Goal: Transaction & Acquisition: Purchase product/service

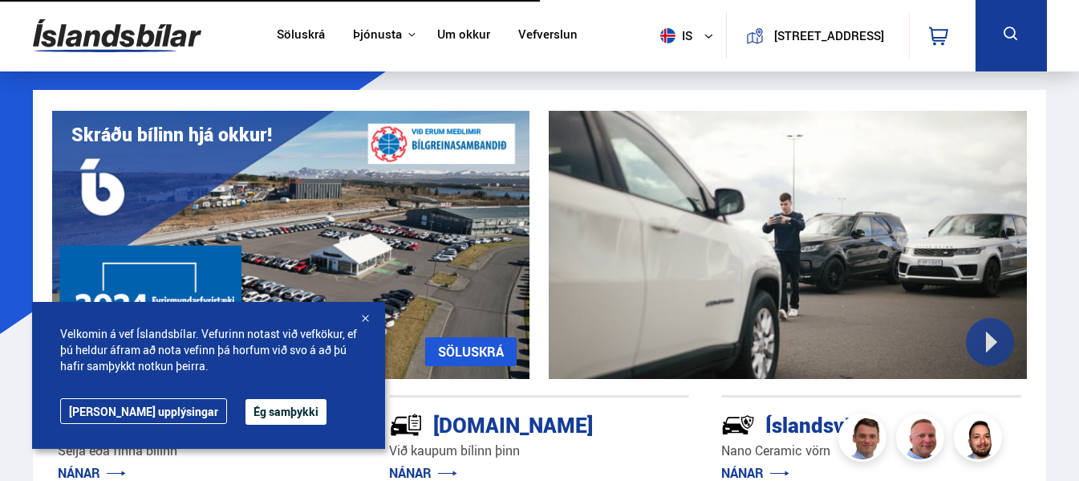
scroll to position [107, 0]
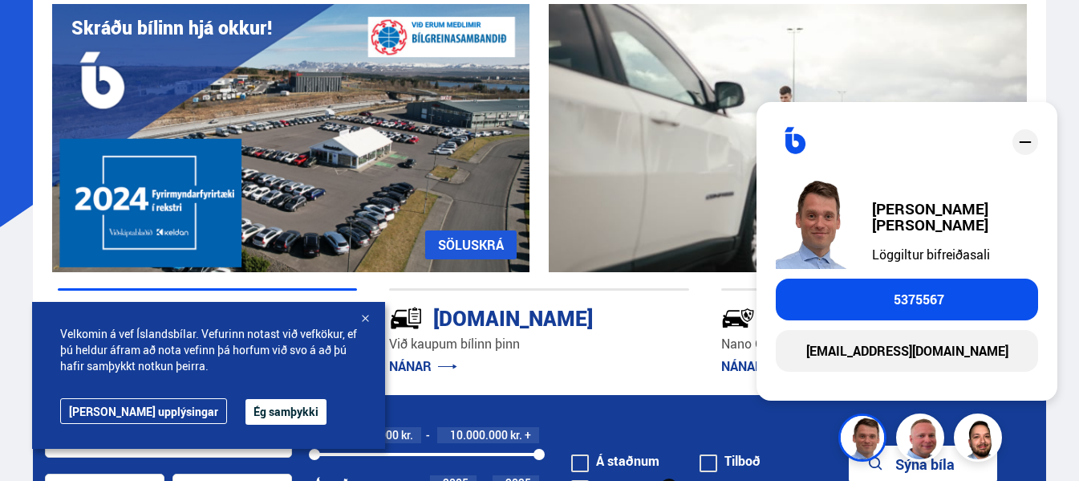
click at [659, 307] on div "[DOMAIN_NAME] Við kaupum bílinn þinn NÁNAR" at bounding box center [539, 317] width 300 height 28
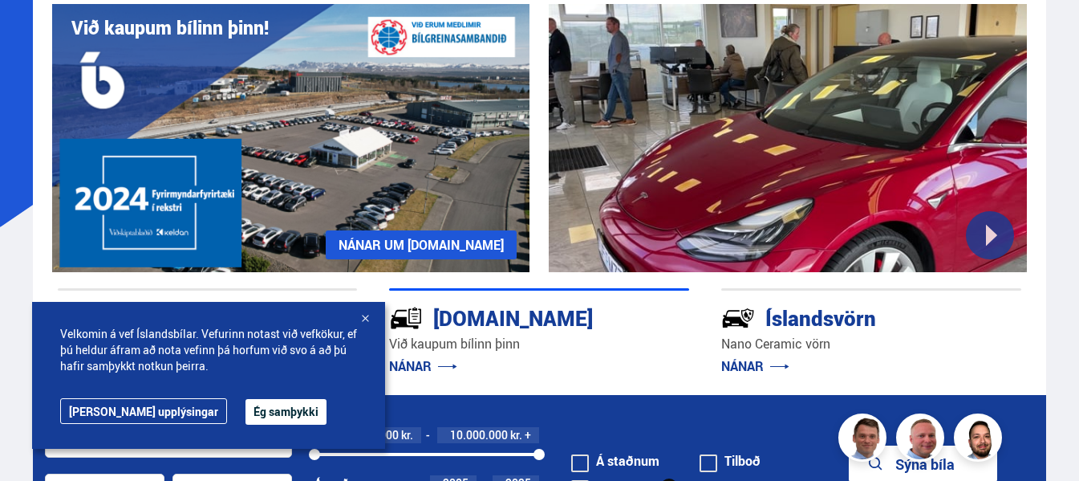
click at [368, 316] on div at bounding box center [365, 319] width 16 height 16
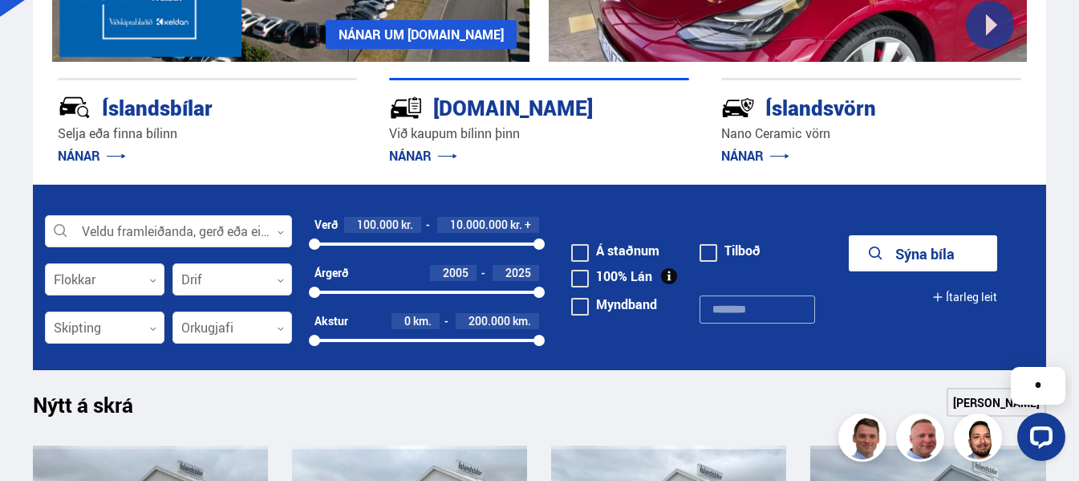
scroll to position [321, 0]
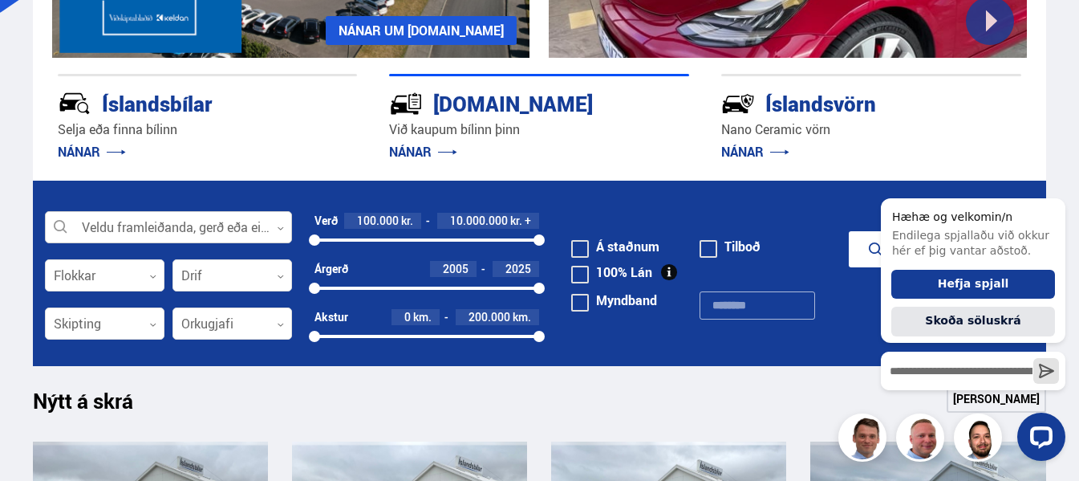
click at [234, 224] on div at bounding box center [168, 228] width 247 height 32
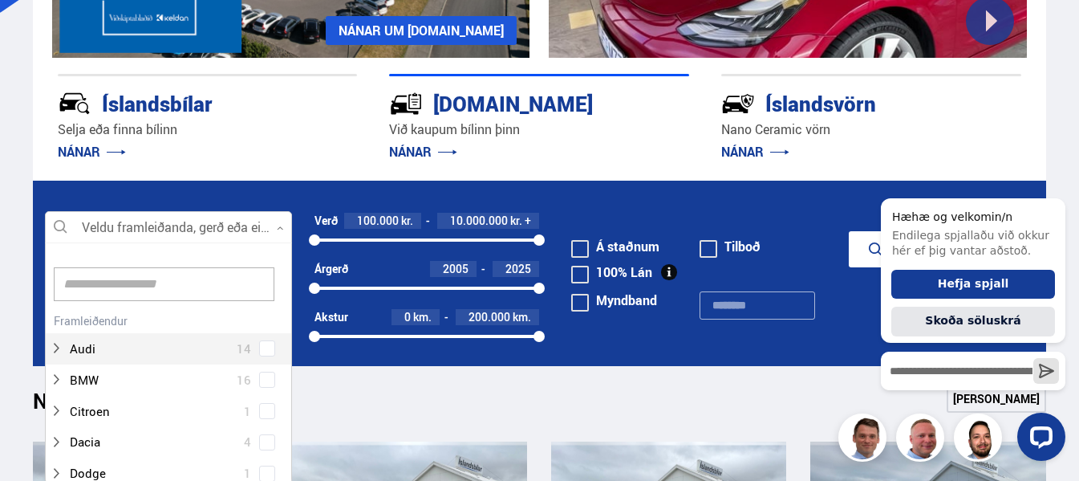
scroll to position [239, 242]
click at [197, 277] on input at bounding box center [164, 284] width 221 height 34
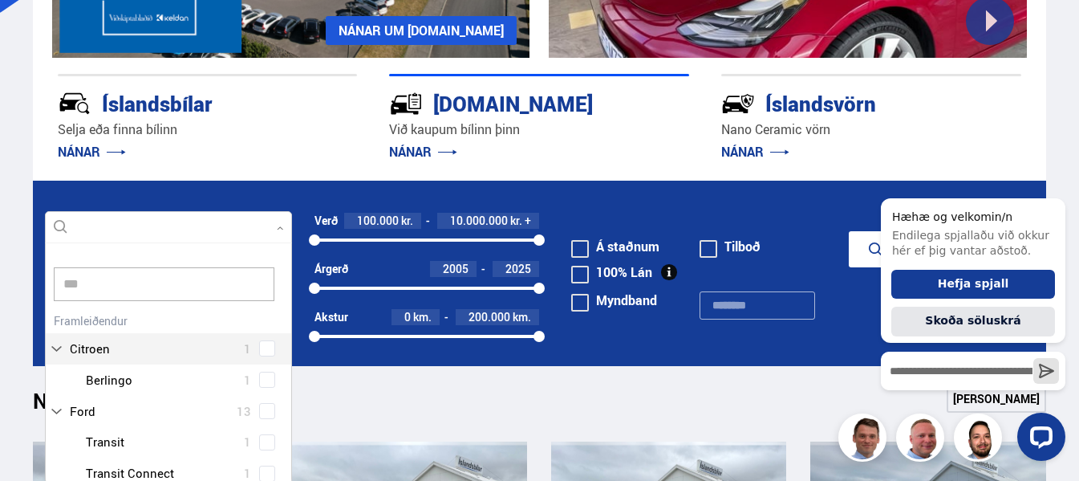
scroll to position [0, 0]
type input "*****"
click at [136, 353] on div "Audi 14 BMW 16 Citroen 1 Dacia 4 Dodge 1 Ducati 1 Fiat 4 Ford 13 Honda 6 Hyunda…" at bounding box center [169, 395] width 246 height 173
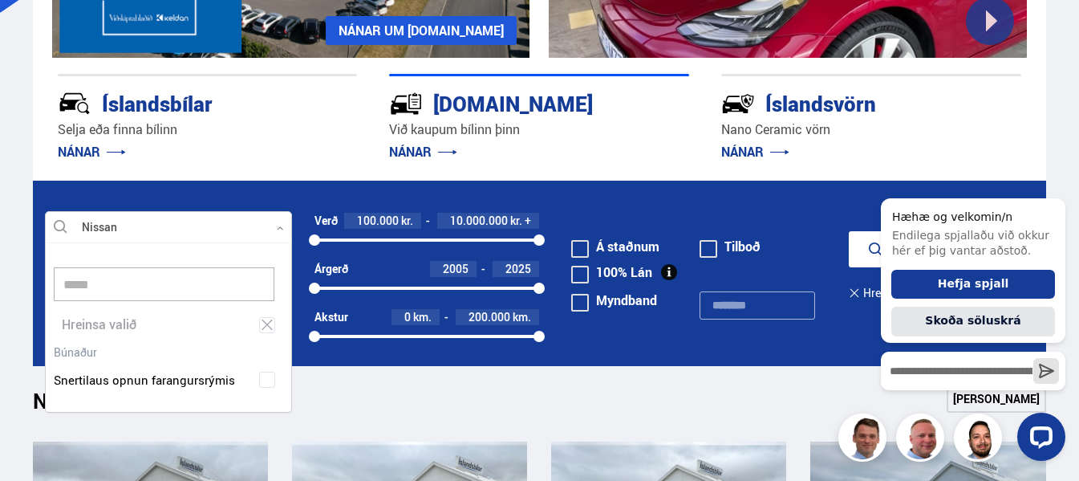
scroll to position [171, 249]
click at [150, 283] on input "*****" at bounding box center [164, 284] width 221 height 34
click at [117, 286] on input "*****" at bounding box center [164, 284] width 221 height 34
click at [201, 231] on div at bounding box center [168, 228] width 247 height 32
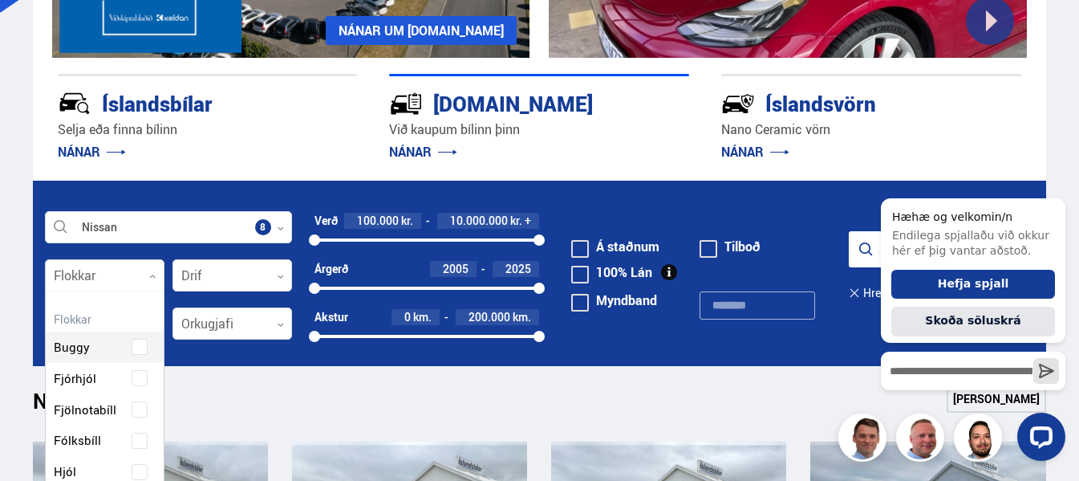
click at [139, 274] on div at bounding box center [105, 276] width 120 height 32
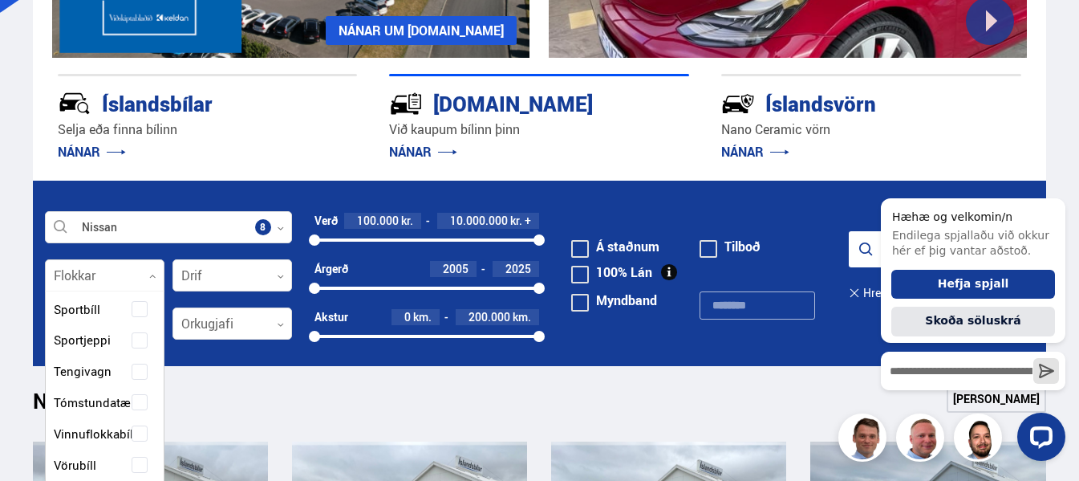
scroll to position [400, 0]
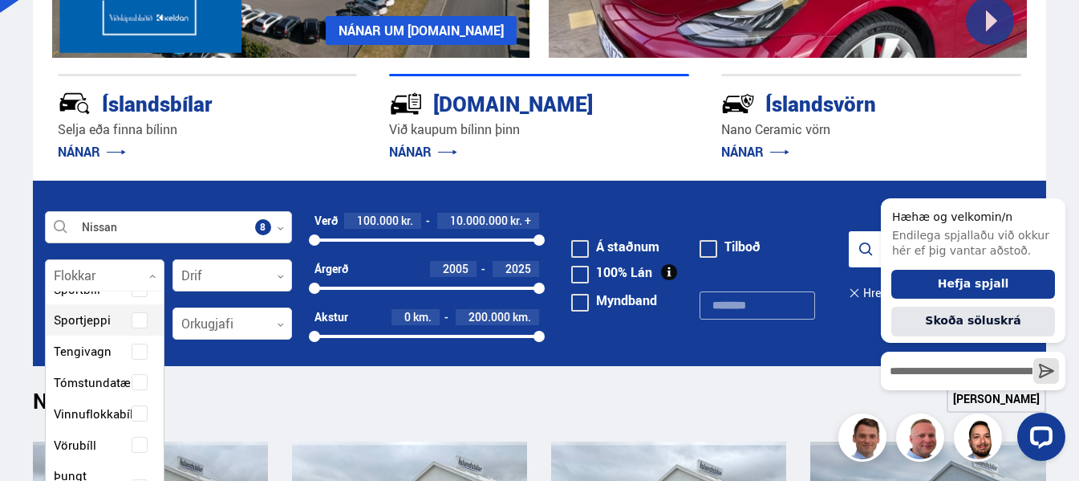
click at [278, 229] on icon at bounding box center [280, 228] width 7 height 7
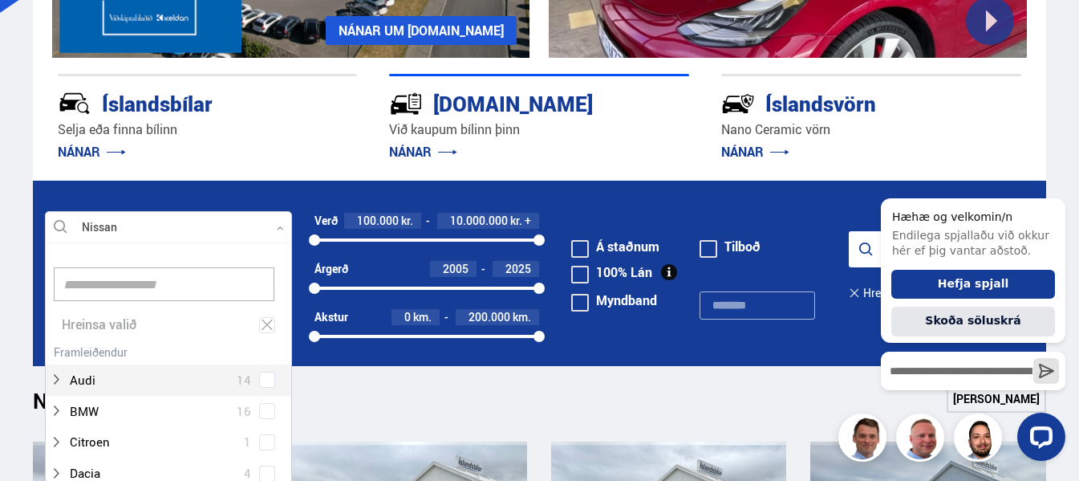
scroll to position [239, 242]
click at [334, 203] on form "Nissan Veldu framleiðanda, gerð eða eiginleika 8 Hreinsa valið Audi 14 BMW 16 C…" at bounding box center [539, 273] width 1013 height 185
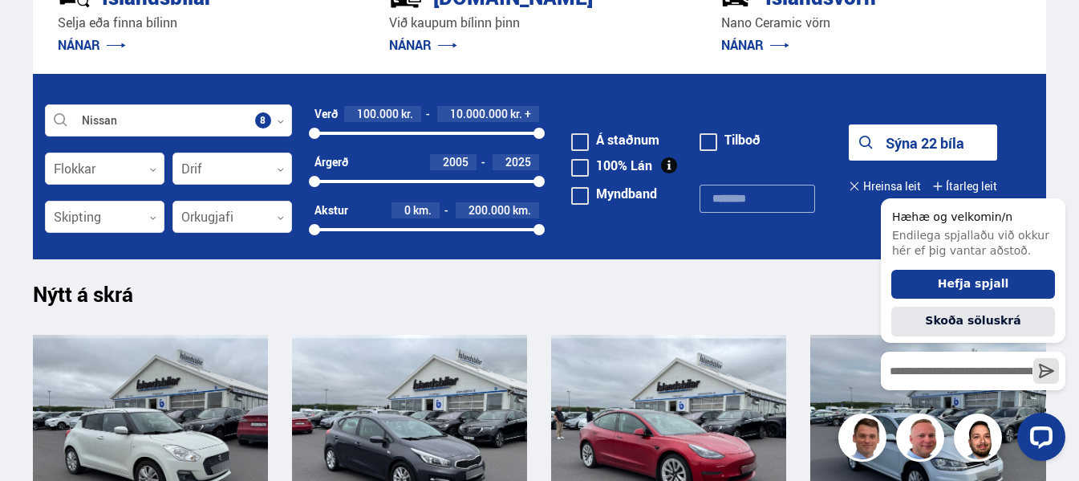
scroll to position [535, 0]
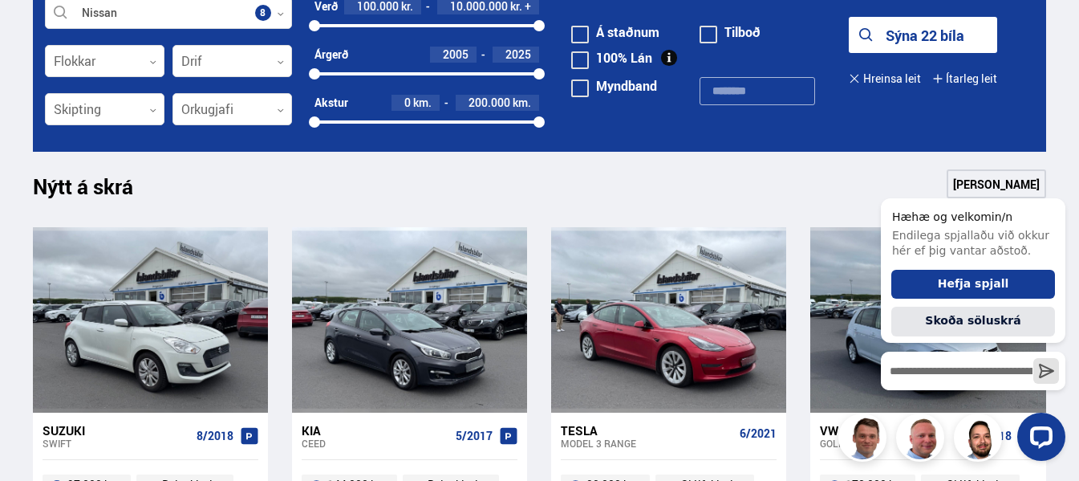
click at [927, 43] on button "Sýna 22 bíla" at bounding box center [923, 35] width 148 height 36
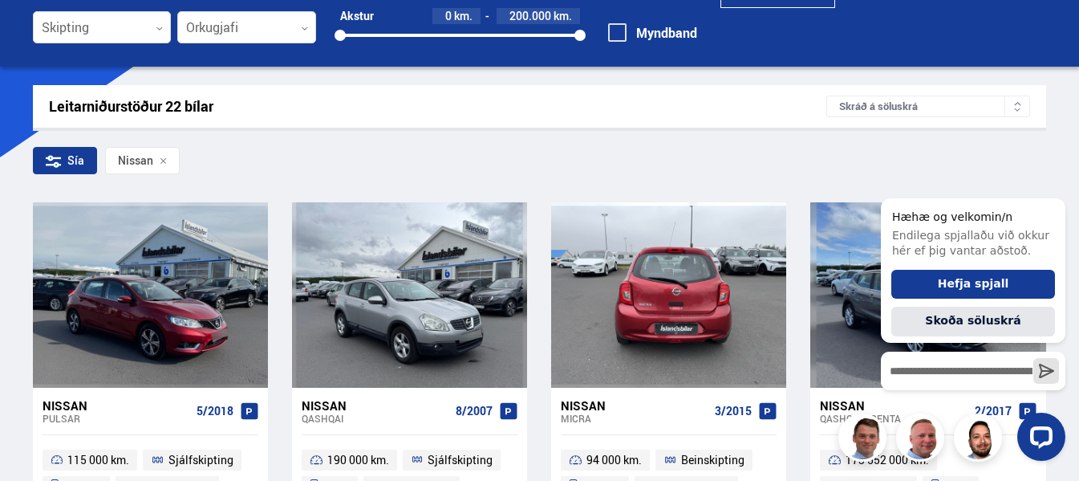
scroll to position [214, 0]
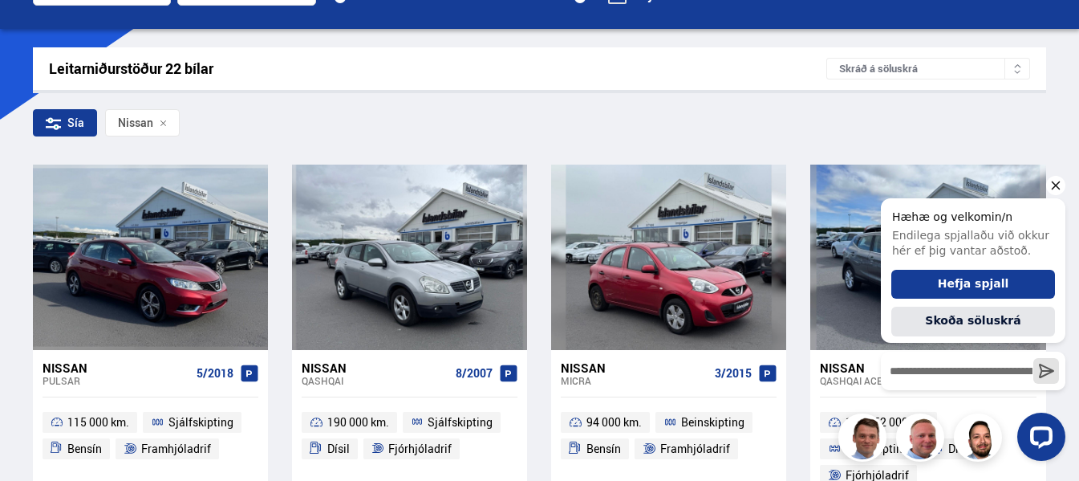
click at [1057, 185] on icon "Hide greeting" at bounding box center [1056, 185] width 9 height 9
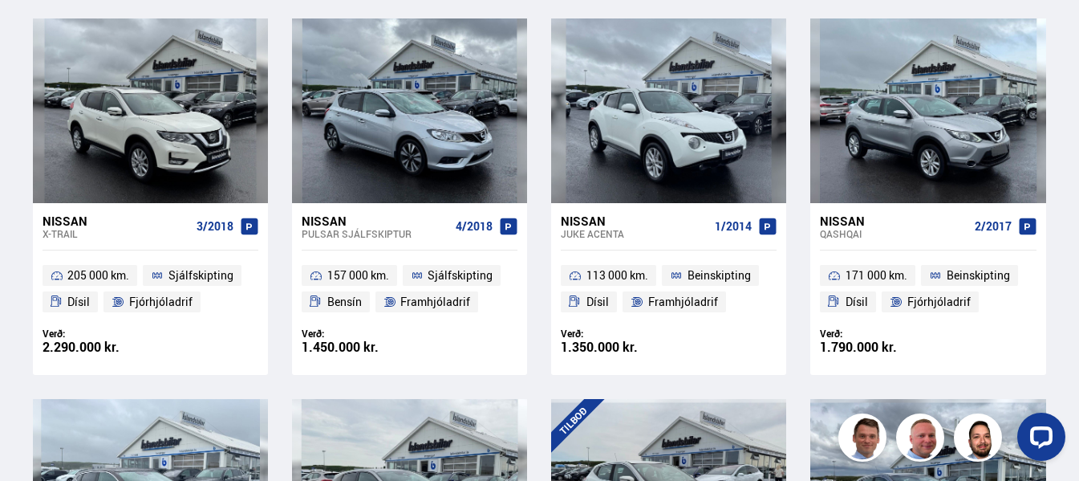
scroll to position [1177, 0]
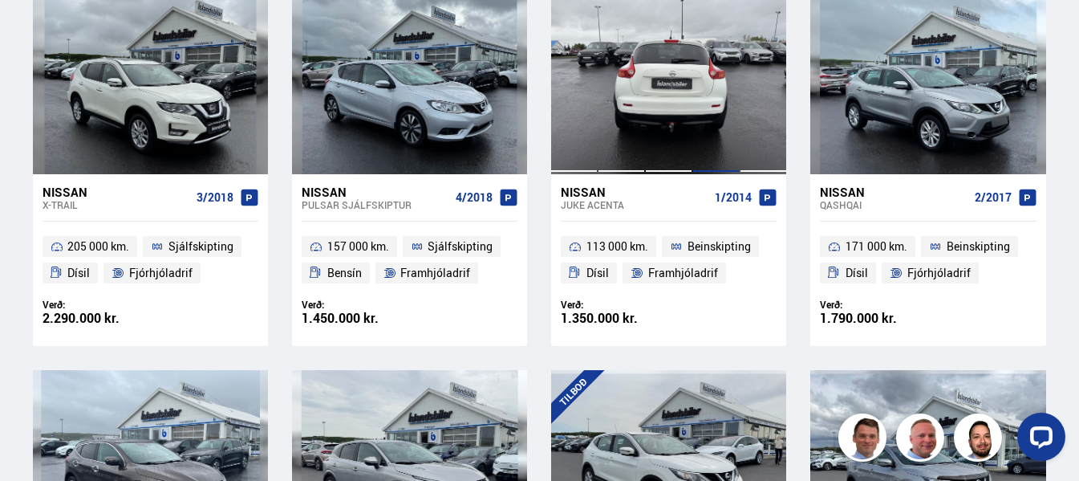
click at [709, 138] on div at bounding box center [716, 82] width 47 height 185
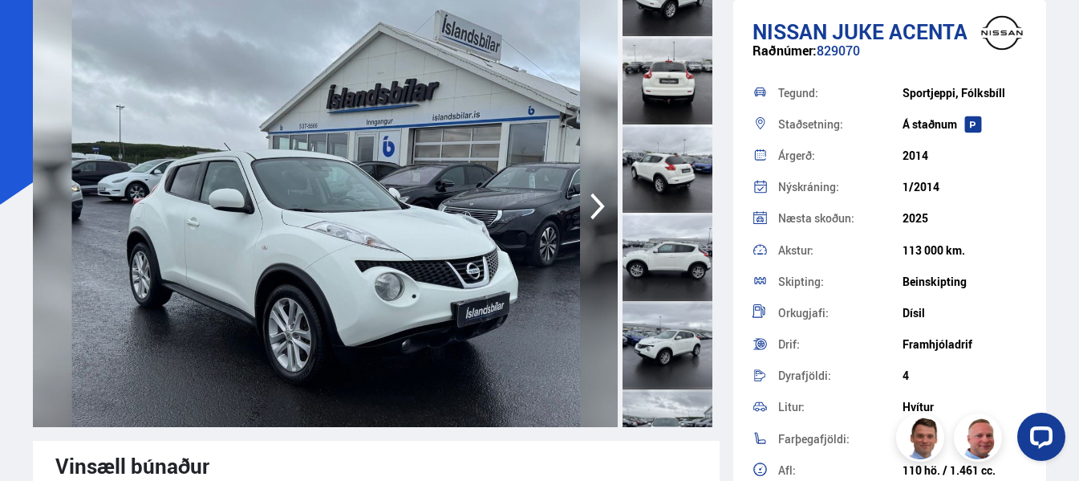
scroll to position [107, 0]
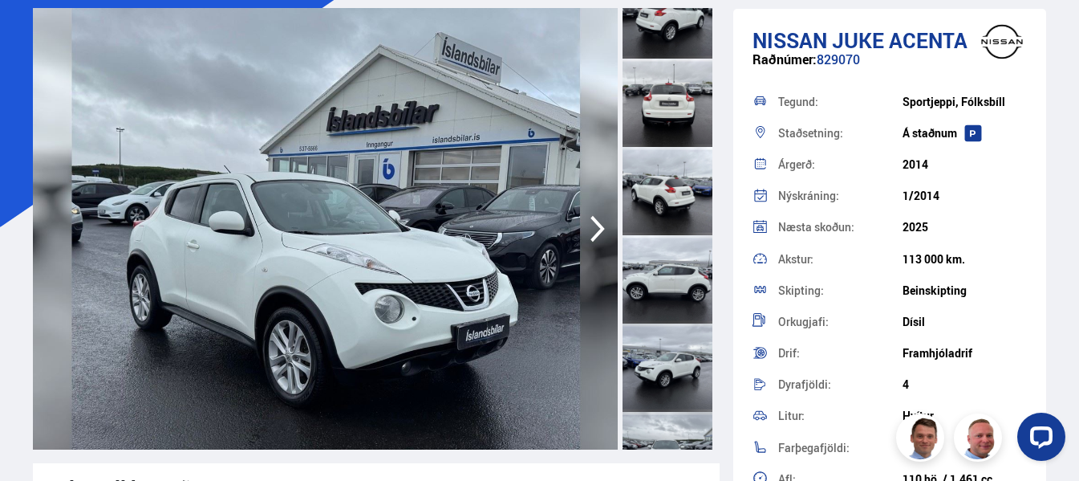
click at [591, 225] on icon "button" at bounding box center [598, 228] width 32 height 39
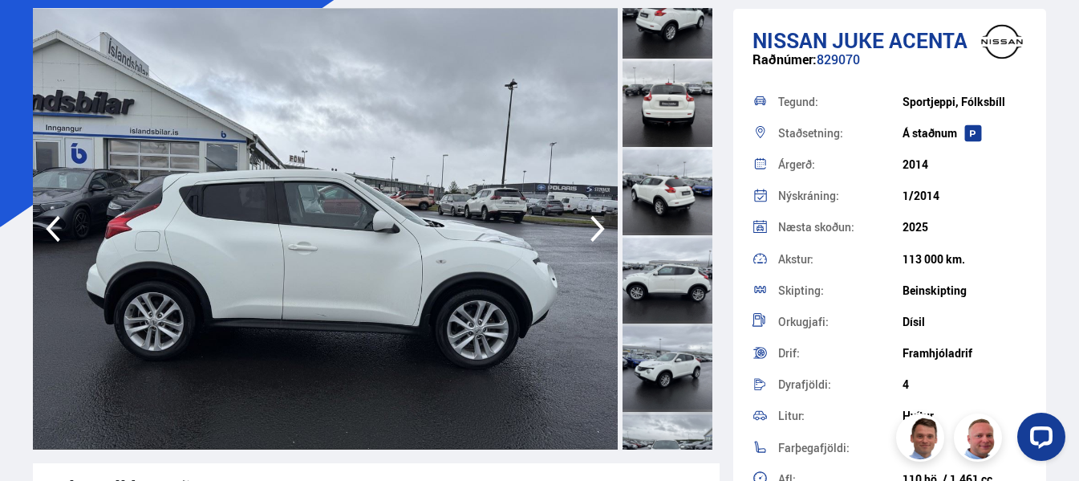
click at [591, 225] on icon "button" at bounding box center [598, 228] width 32 height 39
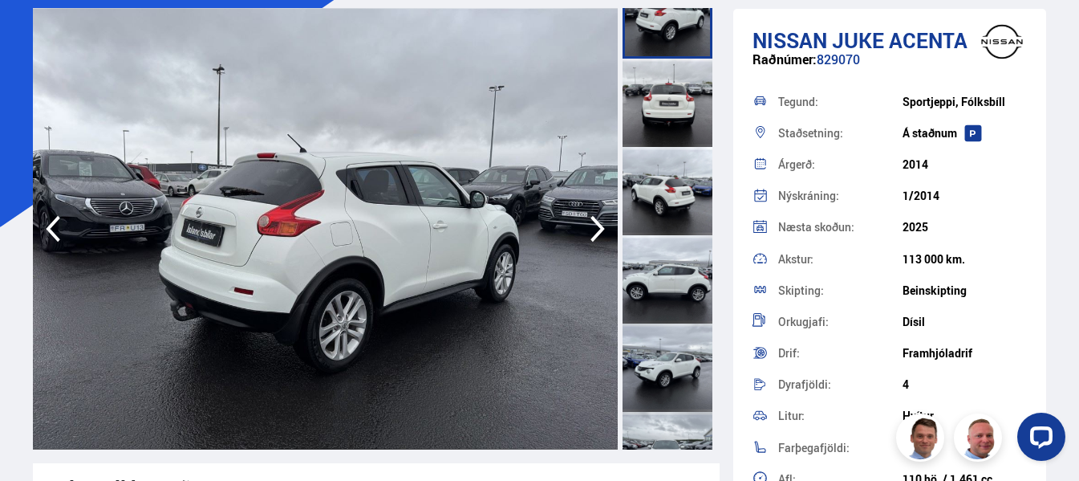
click at [591, 226] on icon "button" at bounding box center [598, 228] width 32 height 39
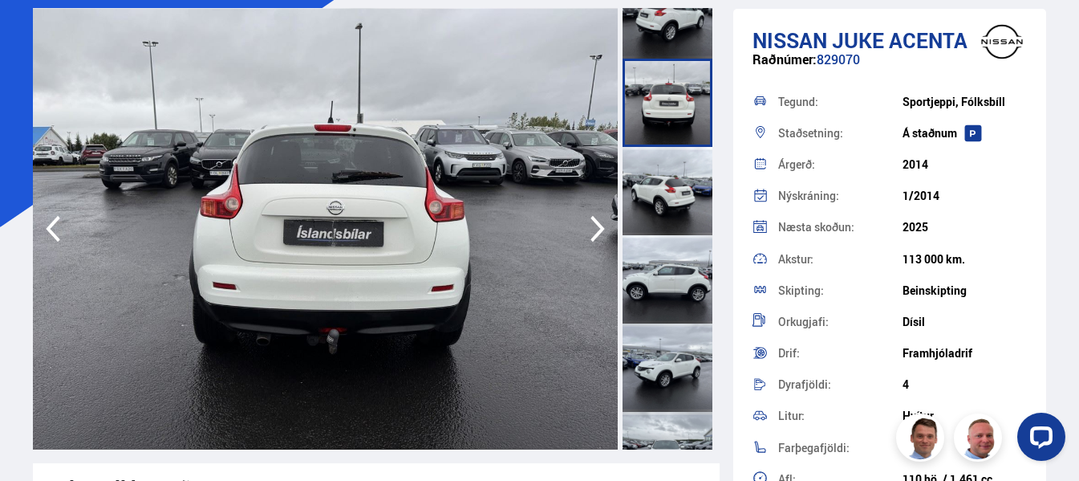
click at [591, 226] on icon "button" at bounding box center [598, 228] width 32 height 39
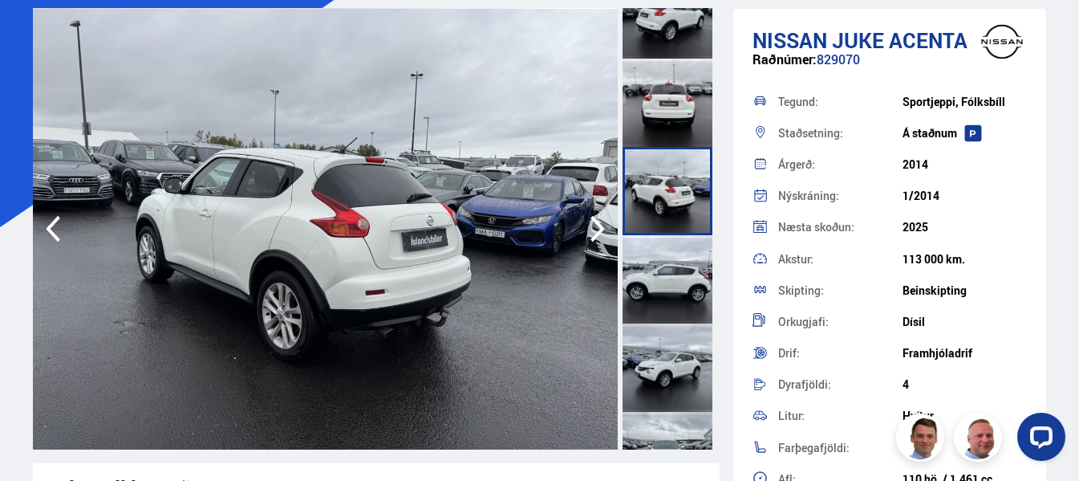
click at [595, 225] on icon "button" at bounding box center [598, 228] width 32 height 39
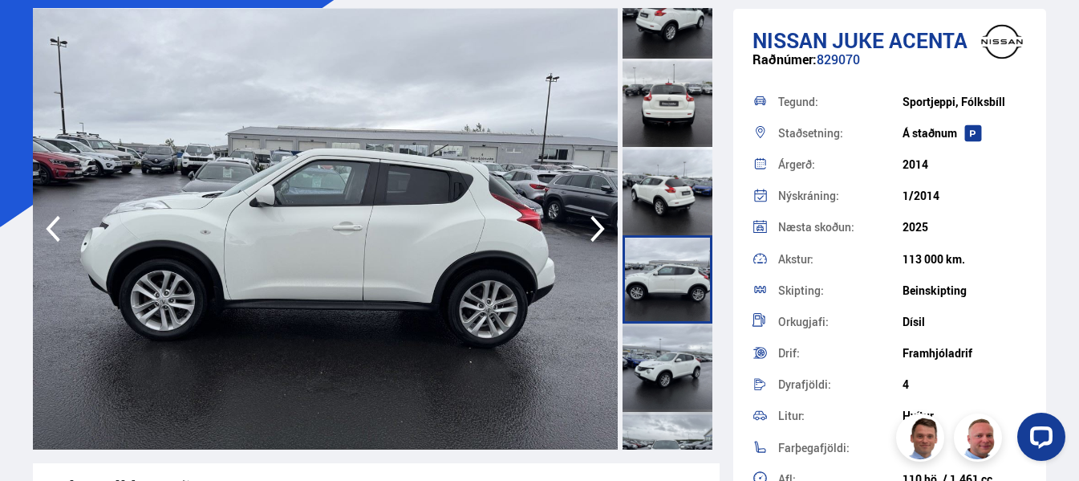
click at [595, 225] on icon "button" at bounding box center [598, 228] width 32 height 39
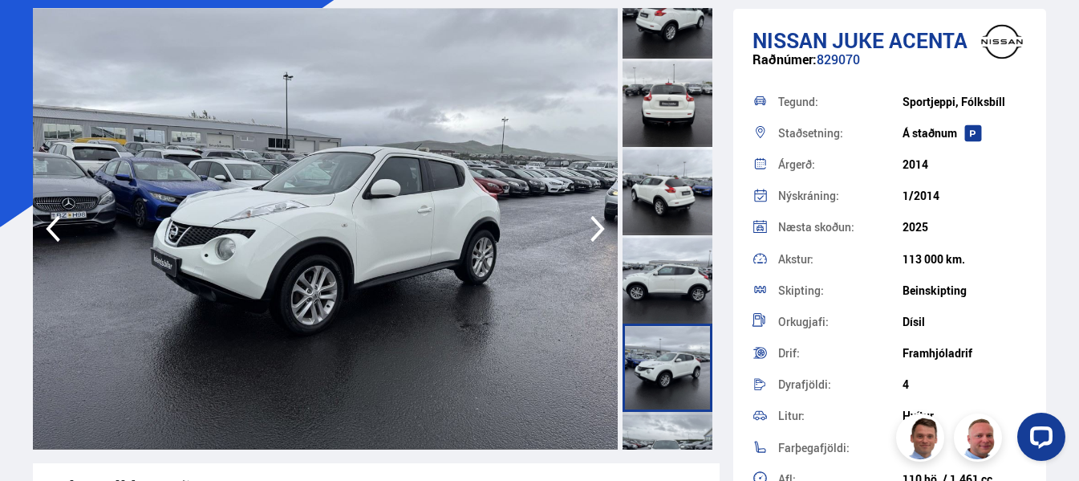
click at [595, 225] on icon "button" at bounding box center [598, 228] width 32 height 39
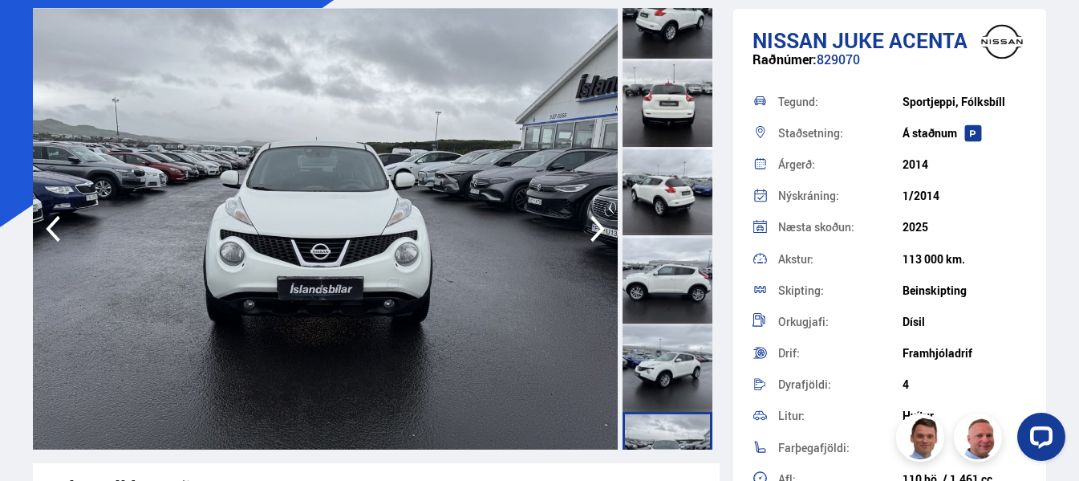
click at [595, 225] on icon "button" at bounding box center [598, 228] width 32 height 39
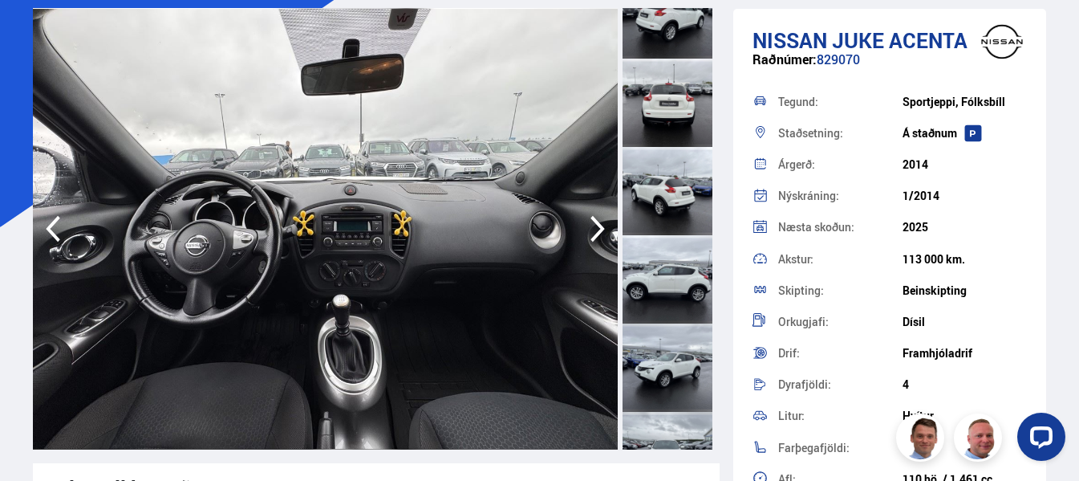
click at [579, 223] on img at bounding box center [326, 228] width 586 height 441
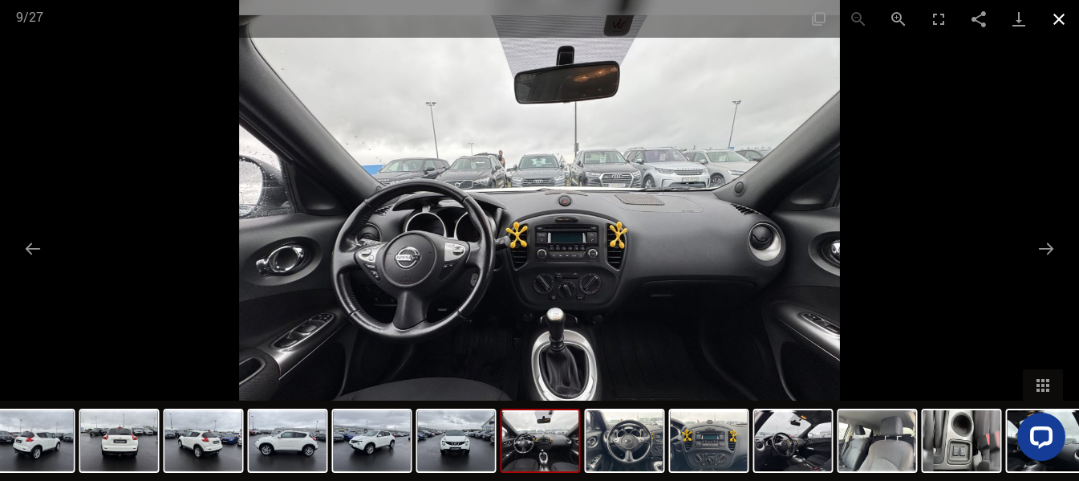
click at [1059, 14] on button "Close gallery" at bounding box center [1059, 19] width 40 height 38
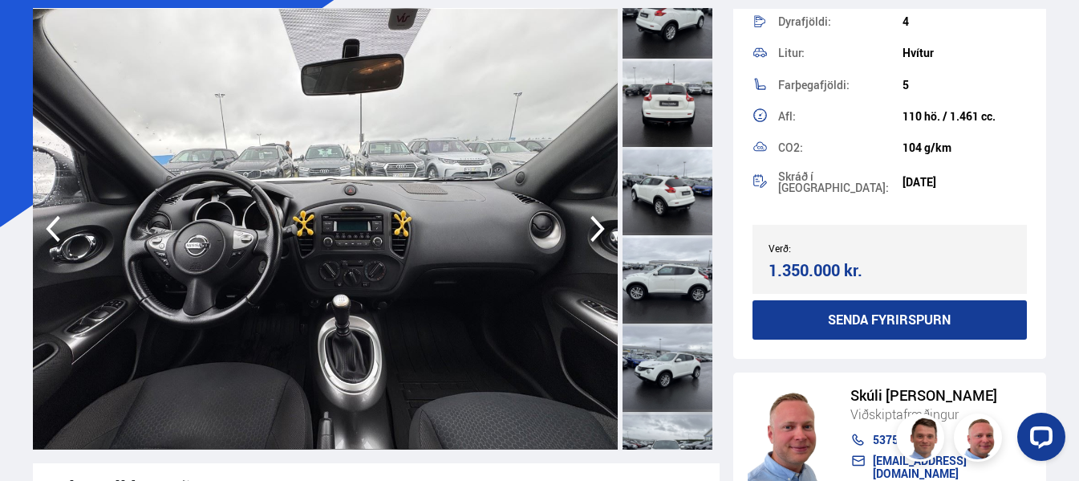
click at [591, 222] on icon "button" at bounding box center [598, 228] width 32 height 39
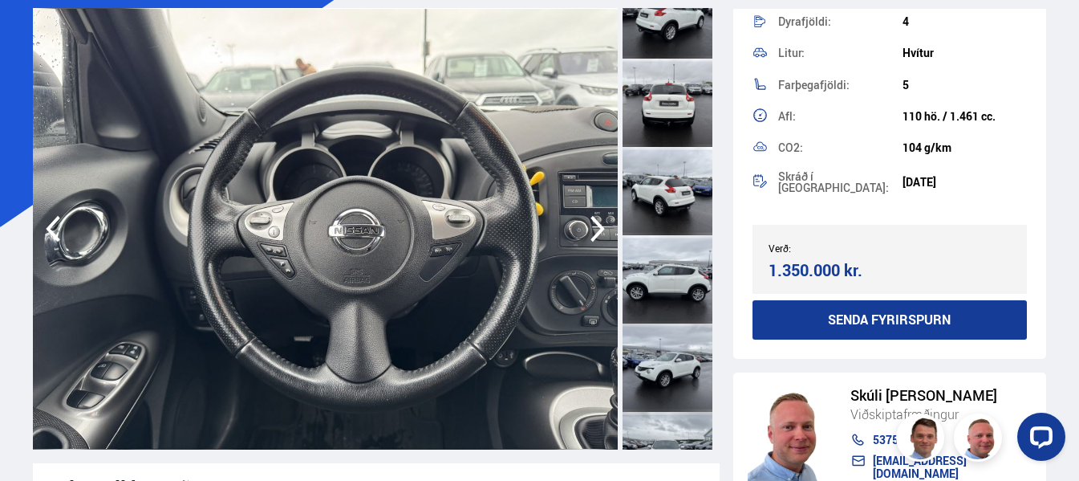
click at [591, 222] on icon "button" at bounding box center [598, 228] width 32 height 39
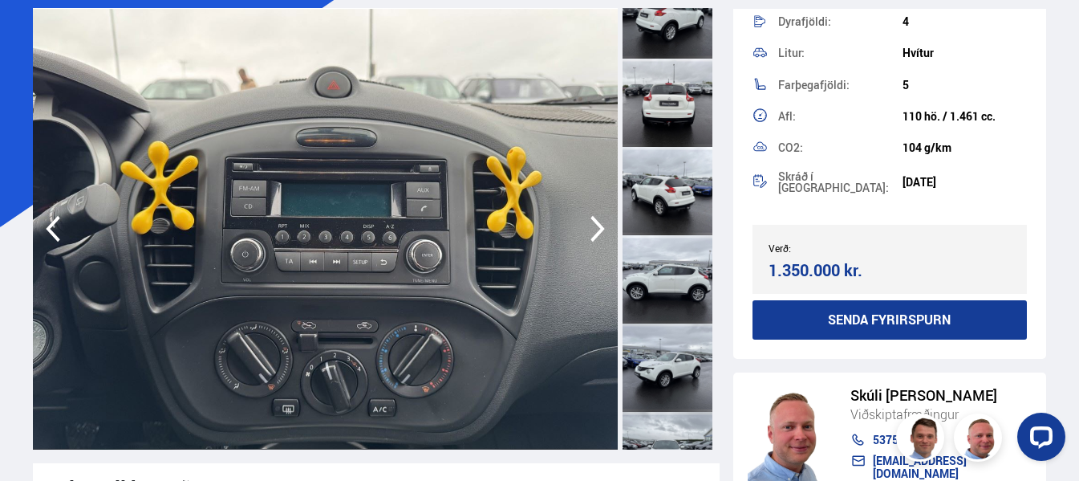
click at [593, 225] on icon "button" at bounding box center [598, 228] width 32 height 39
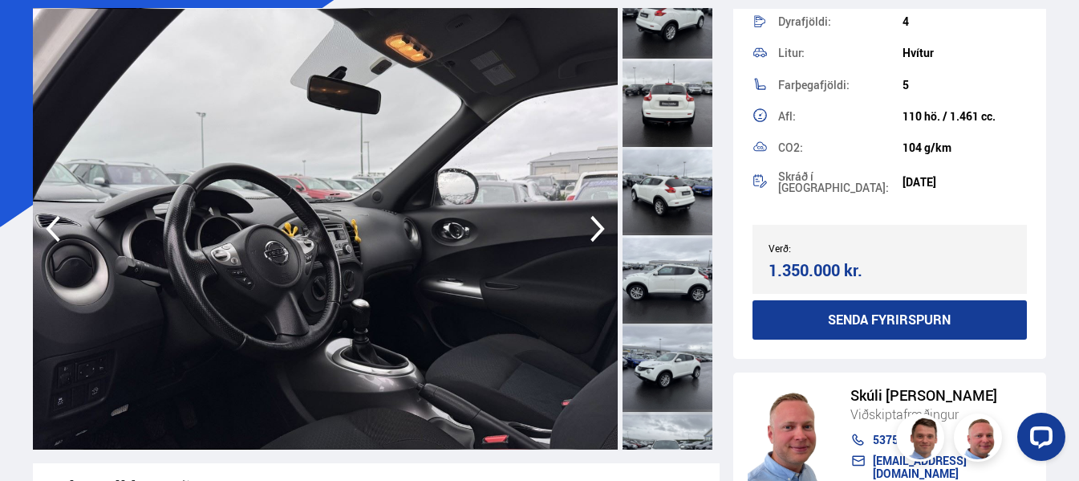
click at [593, 225] on icon "button" at bounding box center [598, 228] width 32 height 39
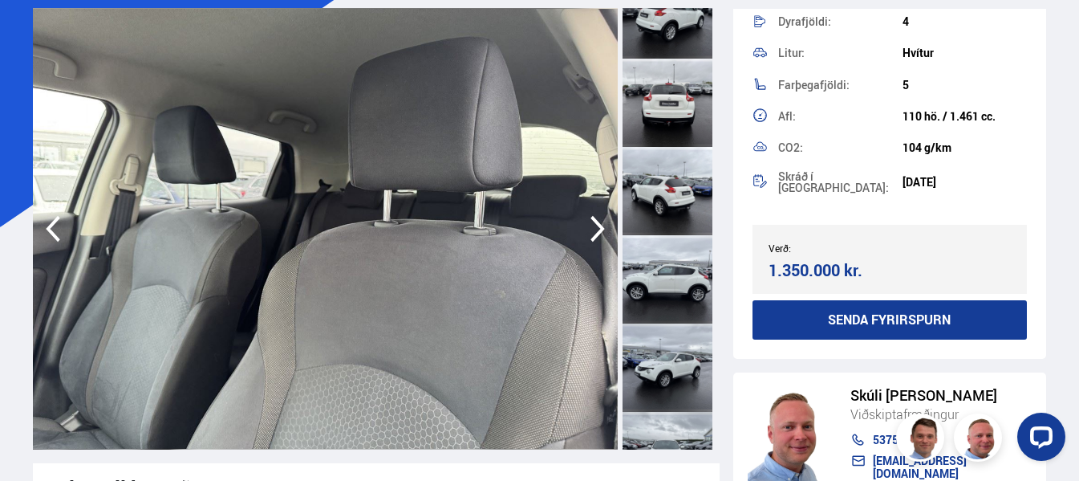
click at [593, 225] on icon "button" at bounding box center [598, 228] width 32 height 39
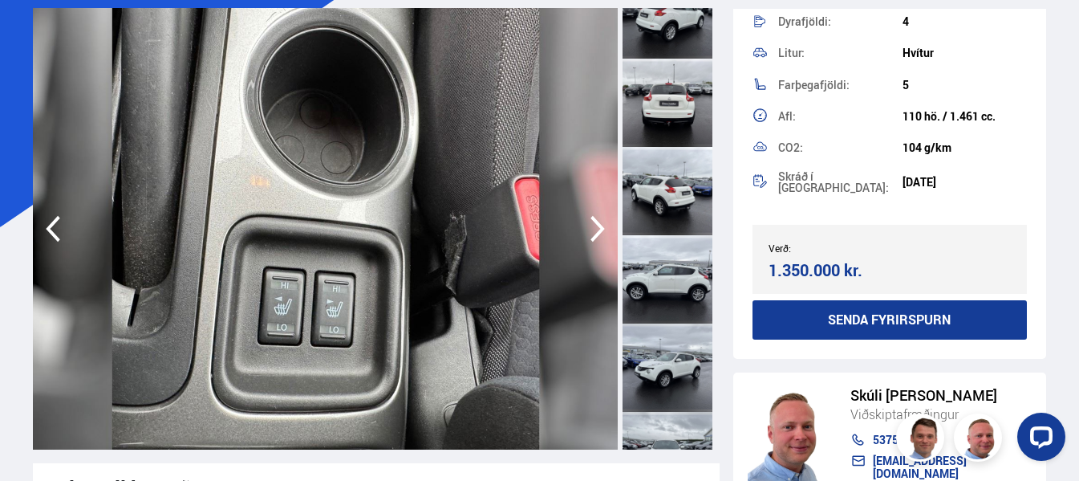
click at [593, 225] on icon "button" at bounding box center [598, 228] width 32 height 39
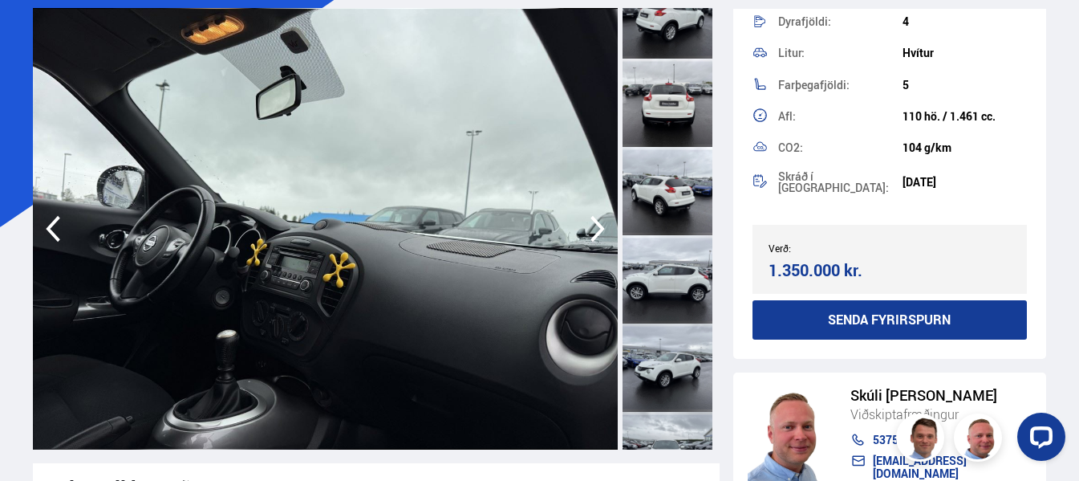
click at [593, 225] on icon "button" at bounding box center [598, 228] width 32 height 39
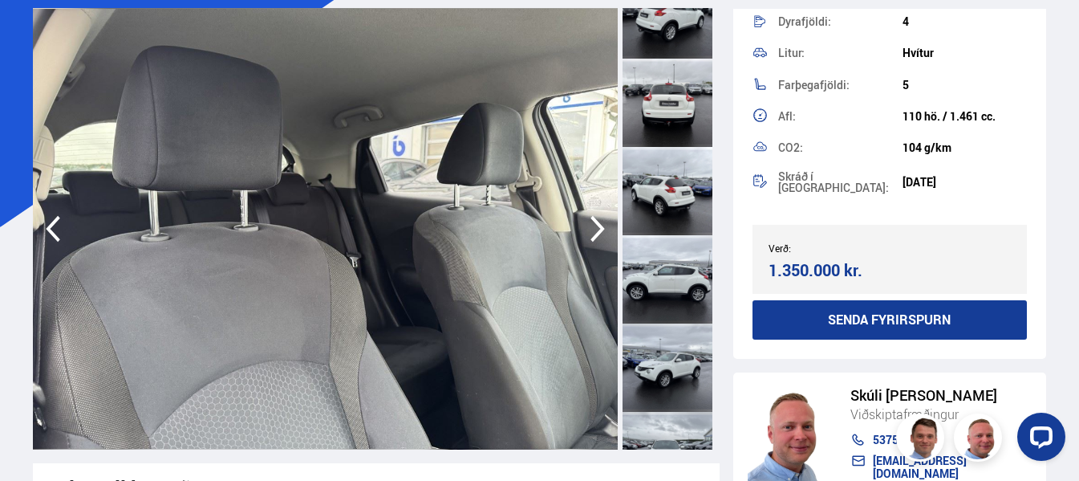
click at [593, 225] on icon "button" at bounding box center [598, 228] width 32 height 39
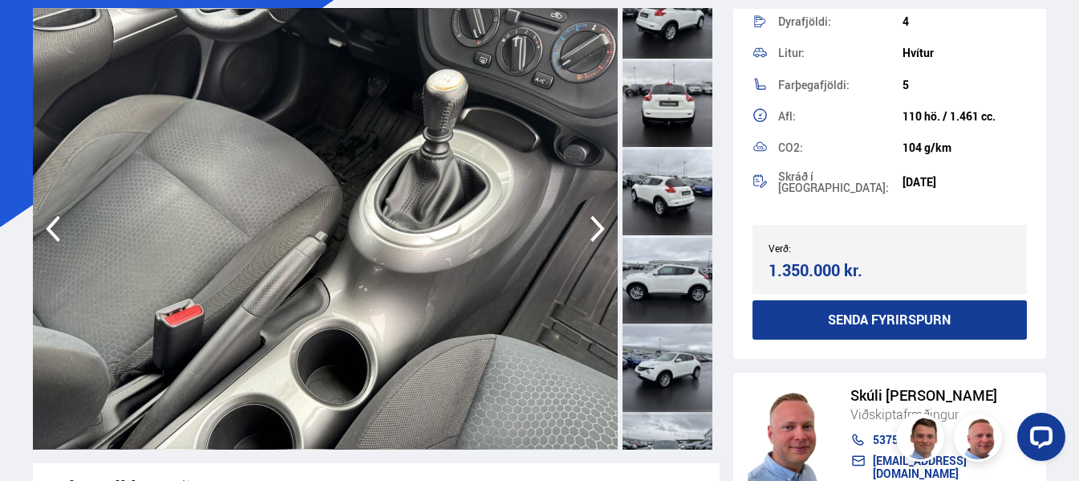
click at [593, 225] on icon "button" at bounding box center [598, 228] width 32 height 39
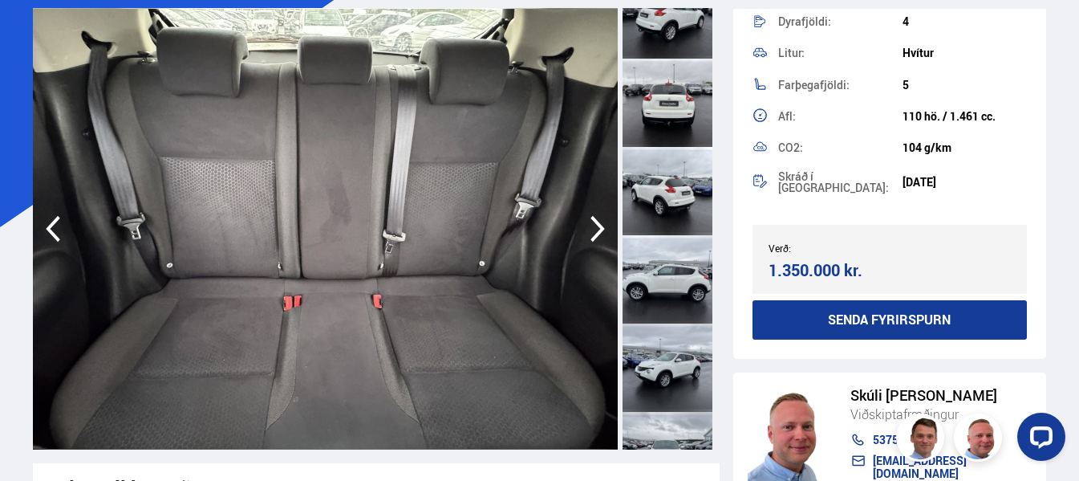
click at [593, 225] on icon "button" at bounding box center [598, 228] width 32 height 39
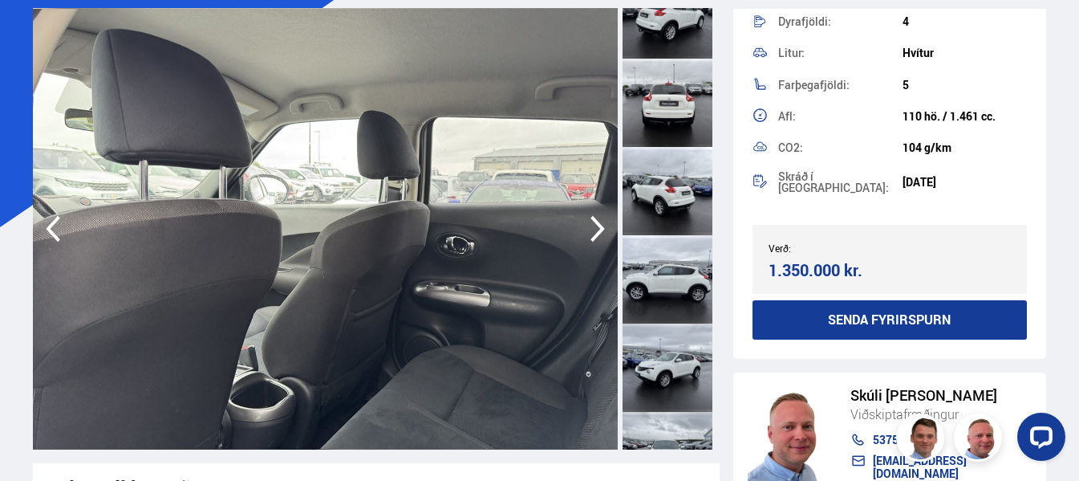
click at [593, 225] on icon "button" at bounding box center [598, 228] width 32 height 39
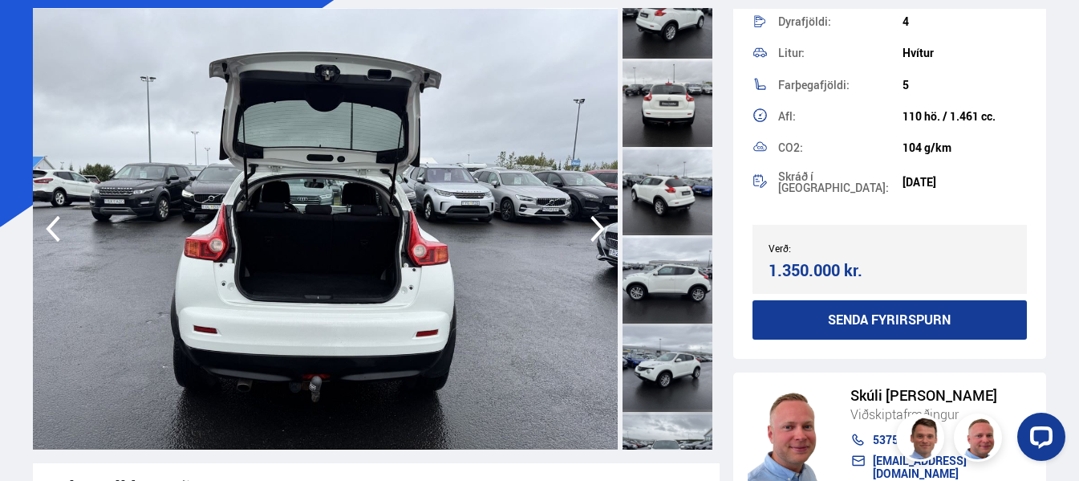
click at [593, 225] on icon "button" at bounding box center [598, 228] width 32 height 39
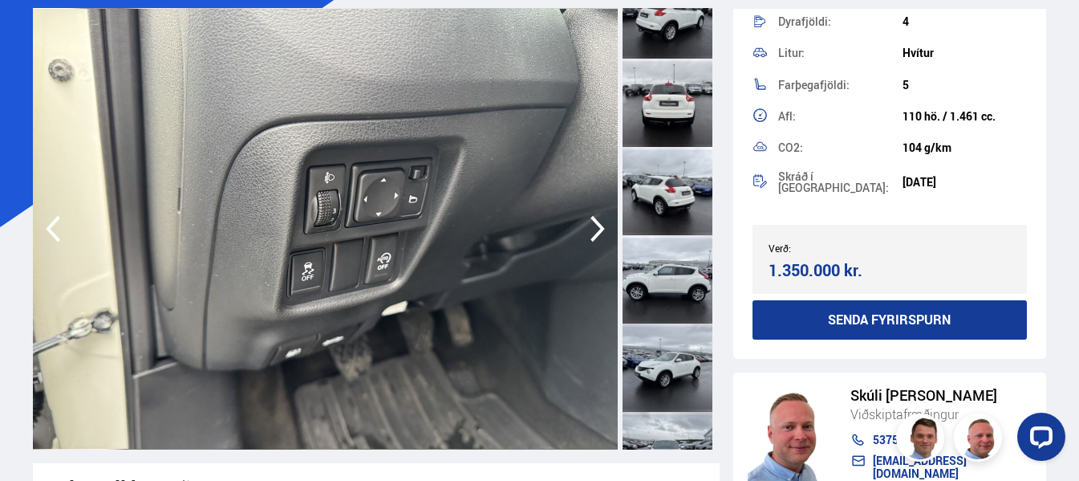
click at [593, 225] on icon "button" at bounding box center [598, 228] width 32 height 39
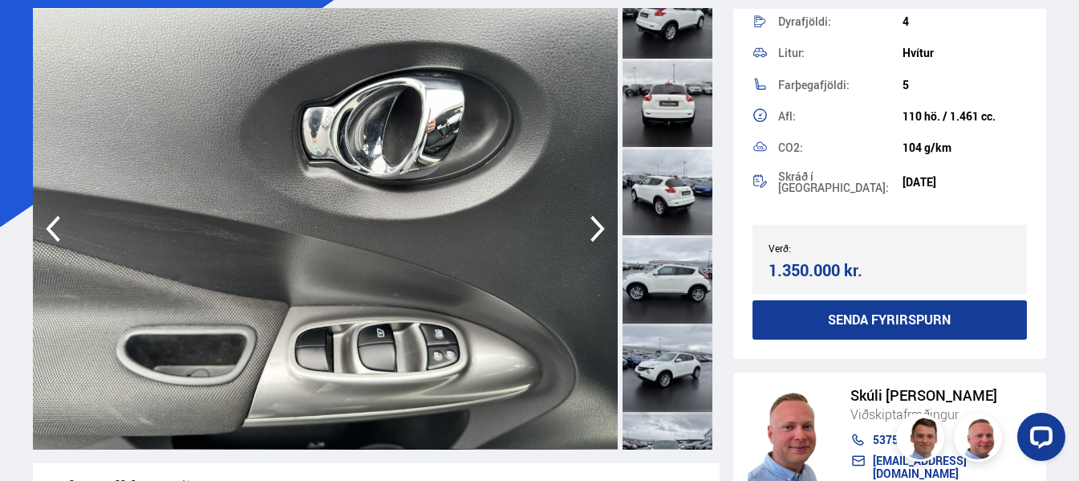
click at [593, 225] on icon "button" at bounding box center [598, 228] width 32 height 39
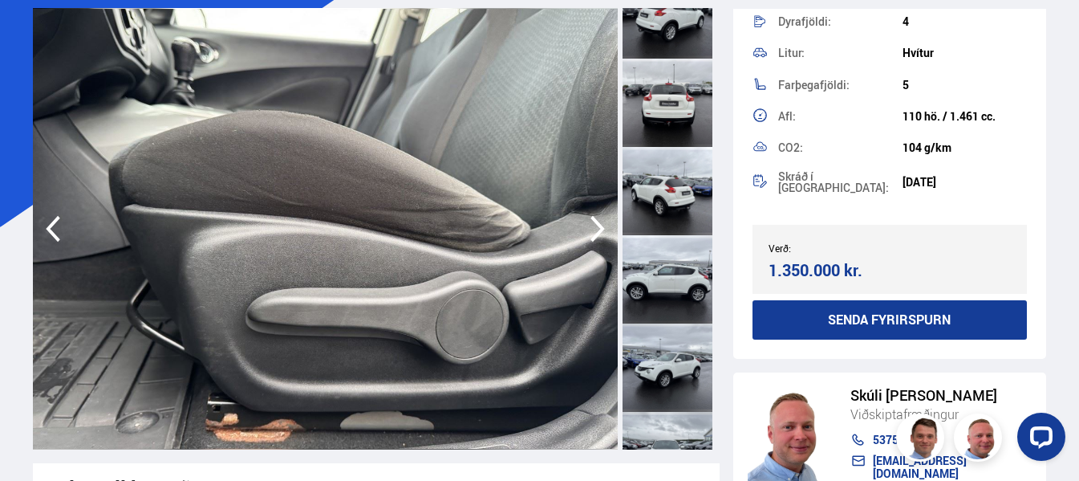
click at [593, 225] on icon "button" at bounding box center [598, 228] width 32 height 39
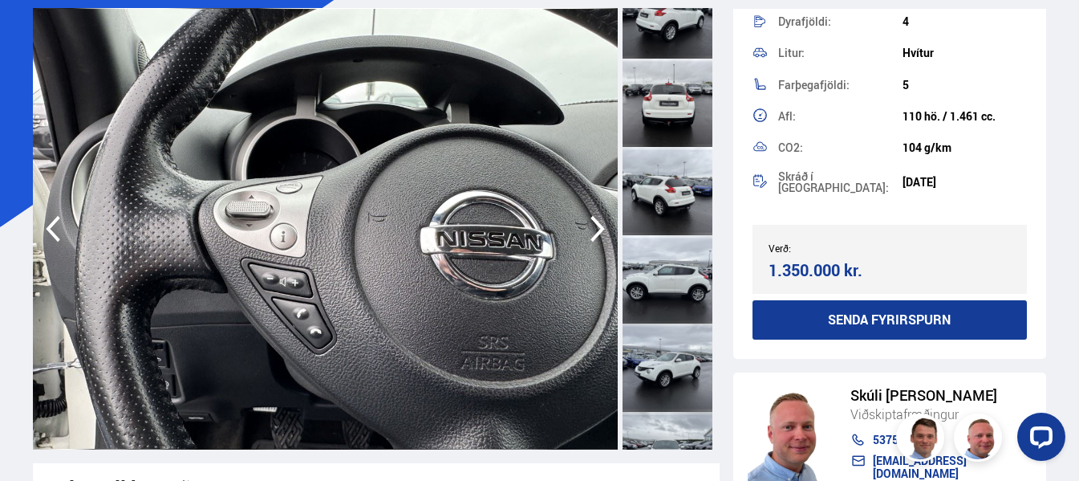
click at [593, 225] on icon "button" at bounding box center [598, 228] width 32 height 39
